Goal: Task Accomplishment & Management: Manage account settings

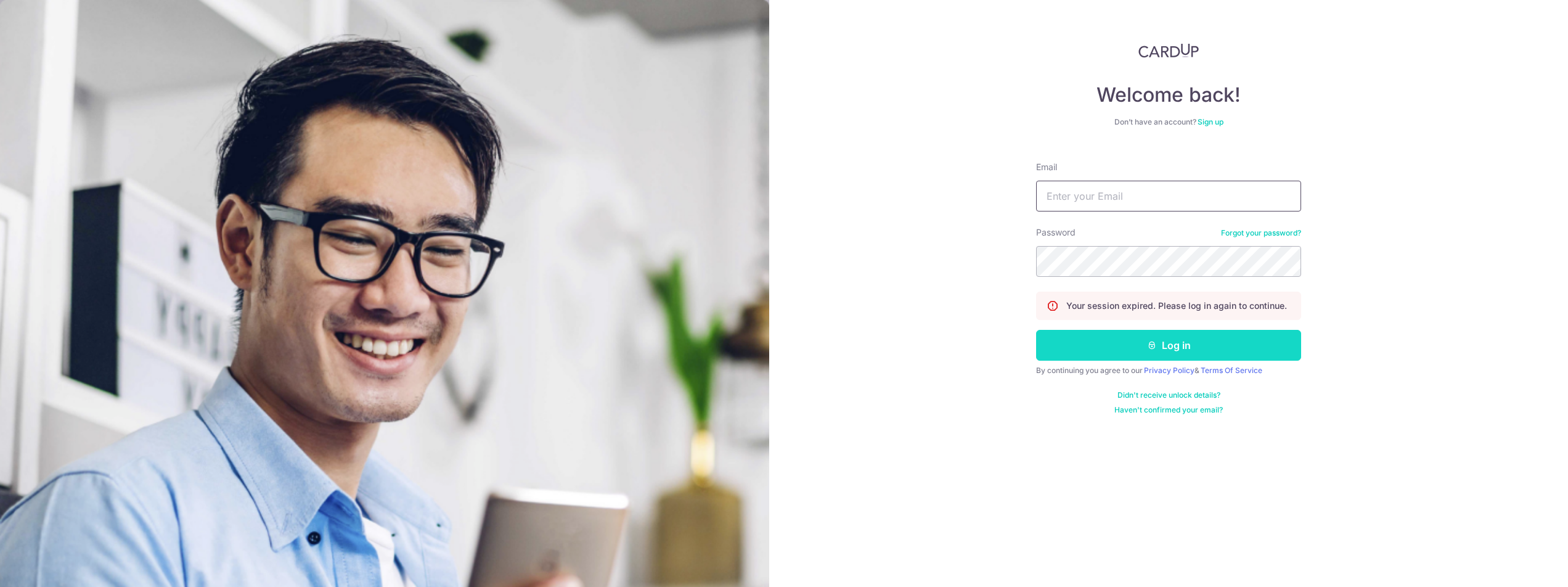
type input "[EMAIL_ADDRESS][DOMAIN_NAME]"
click at [1117, 352] on button "Log in" at bounding box center [1168, 345] width 265 height 31
